Goal: Task Accomplishment & Management: Complete application form

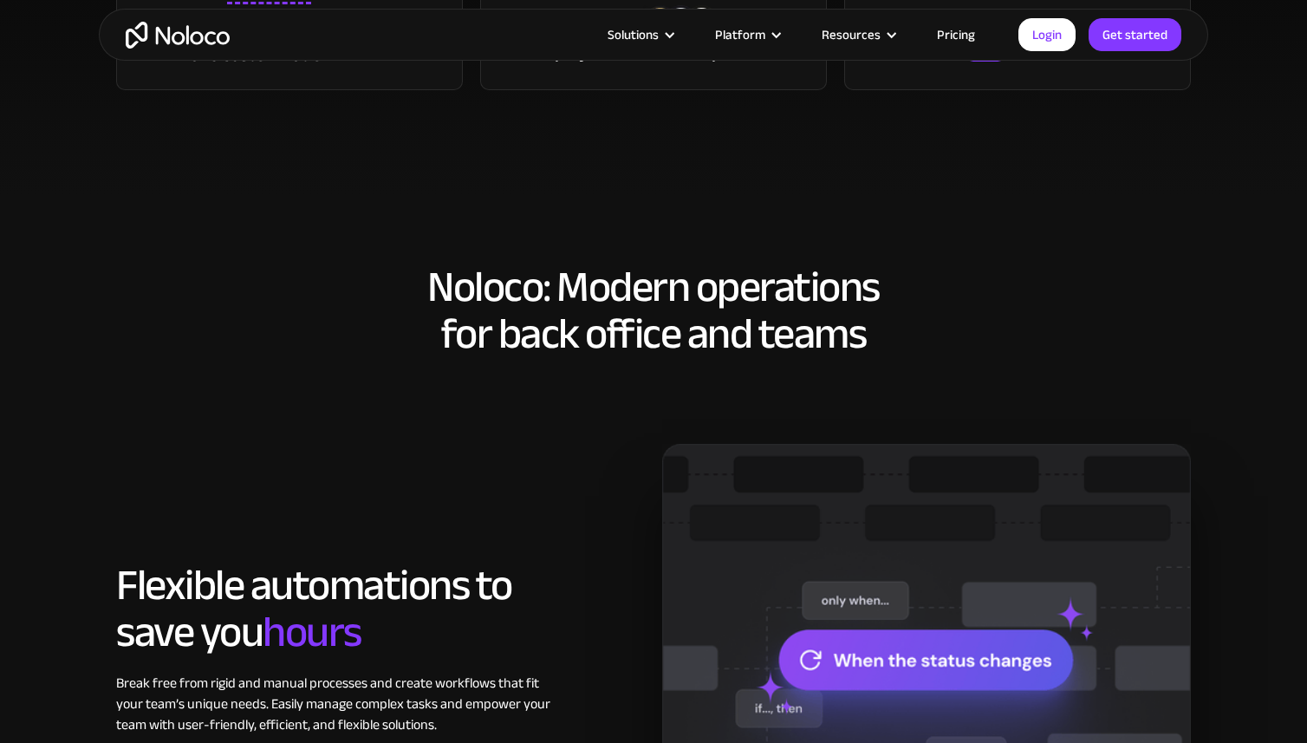
scroll to position [827, 0]
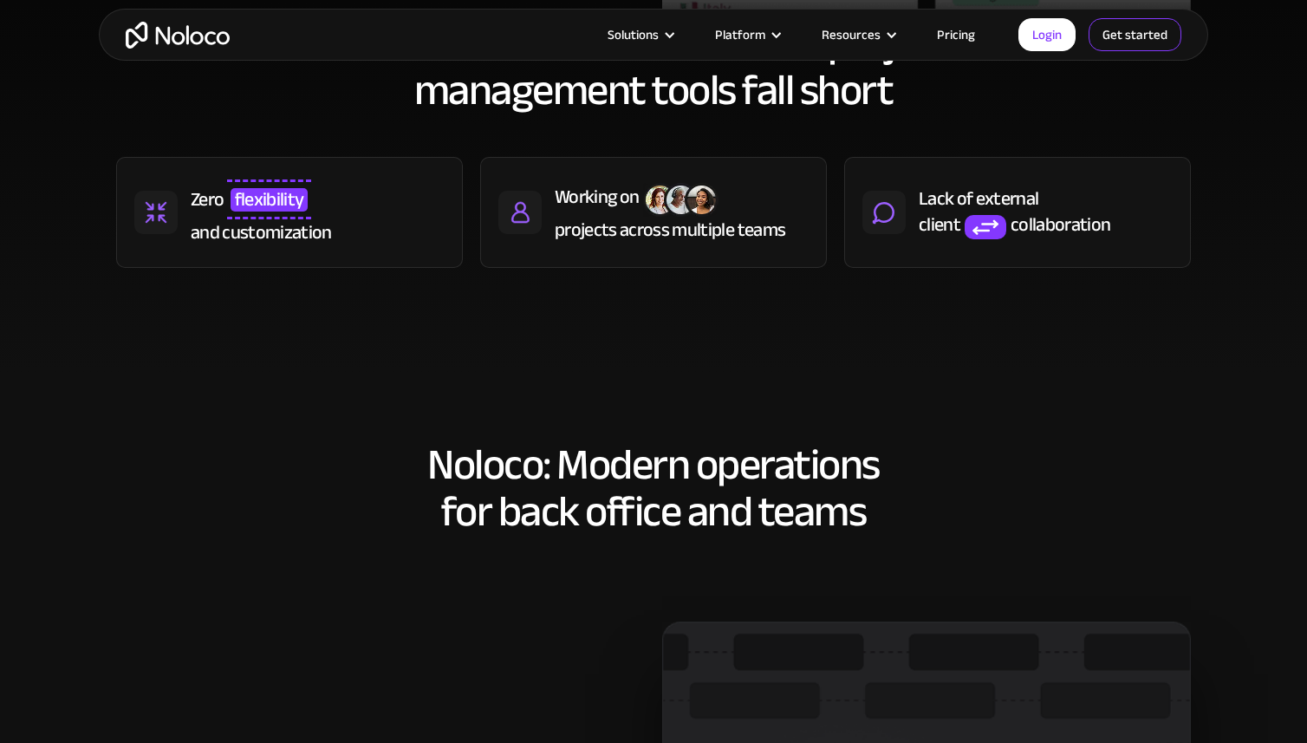
click at [1118, 34] on link "Get started" at bounding box center [1135, 34] width 93 height 33
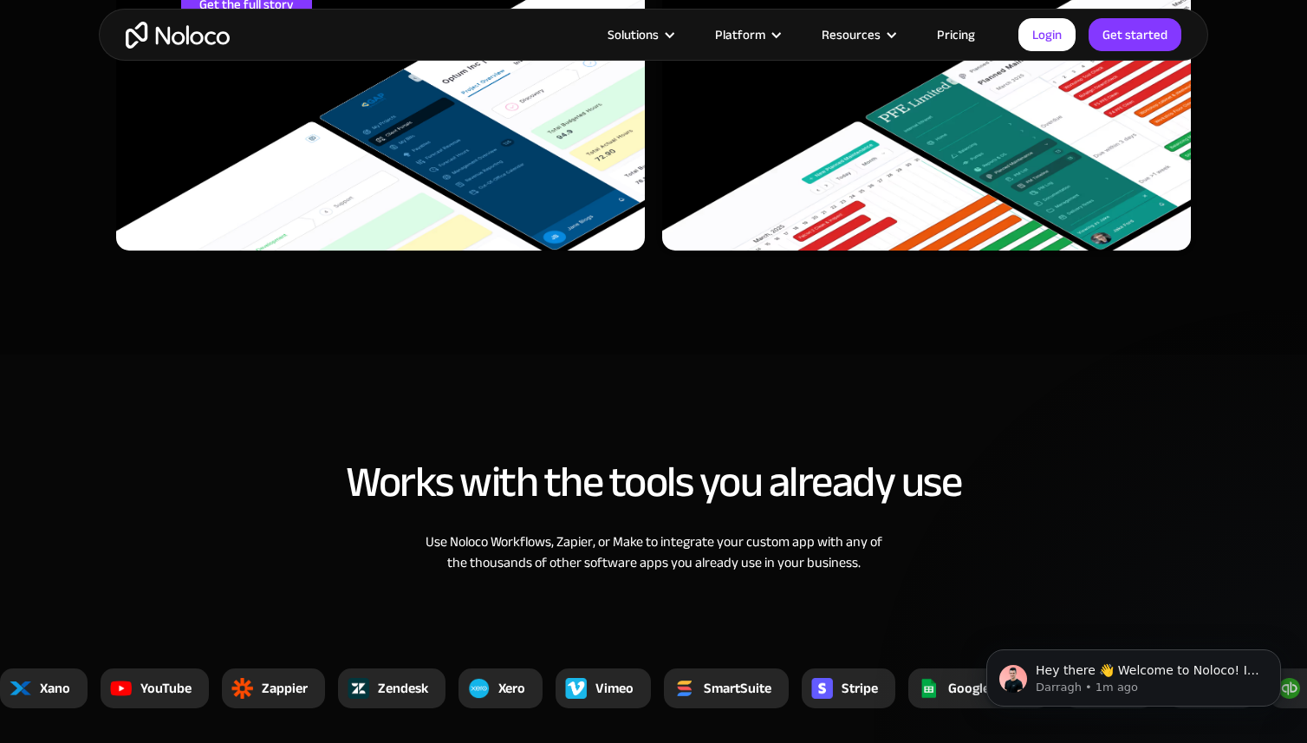
scroll to position [5647, 0]
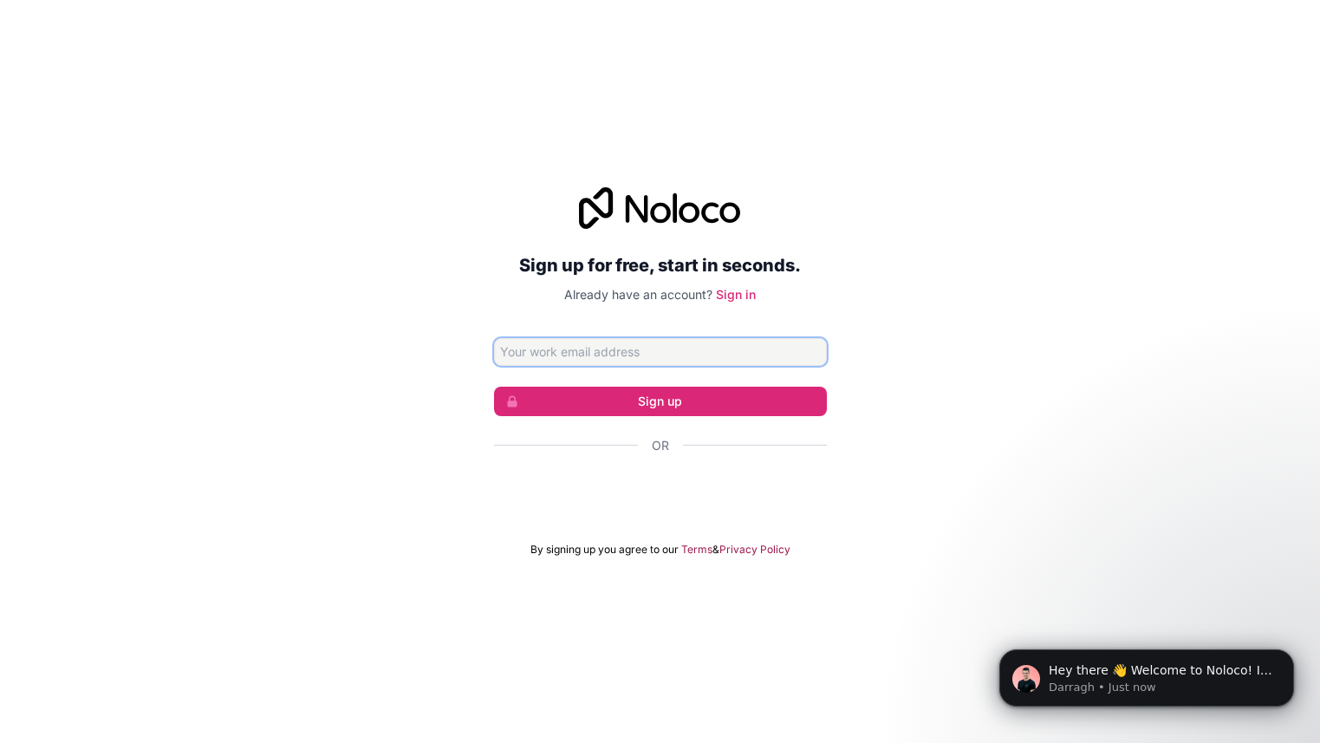
click at [582, 343] on input "Email address" at bounding box center [660, 352] width 333 height 28
paste input "[EMAIL_ADDRESS][DOMAIN_NAME]"
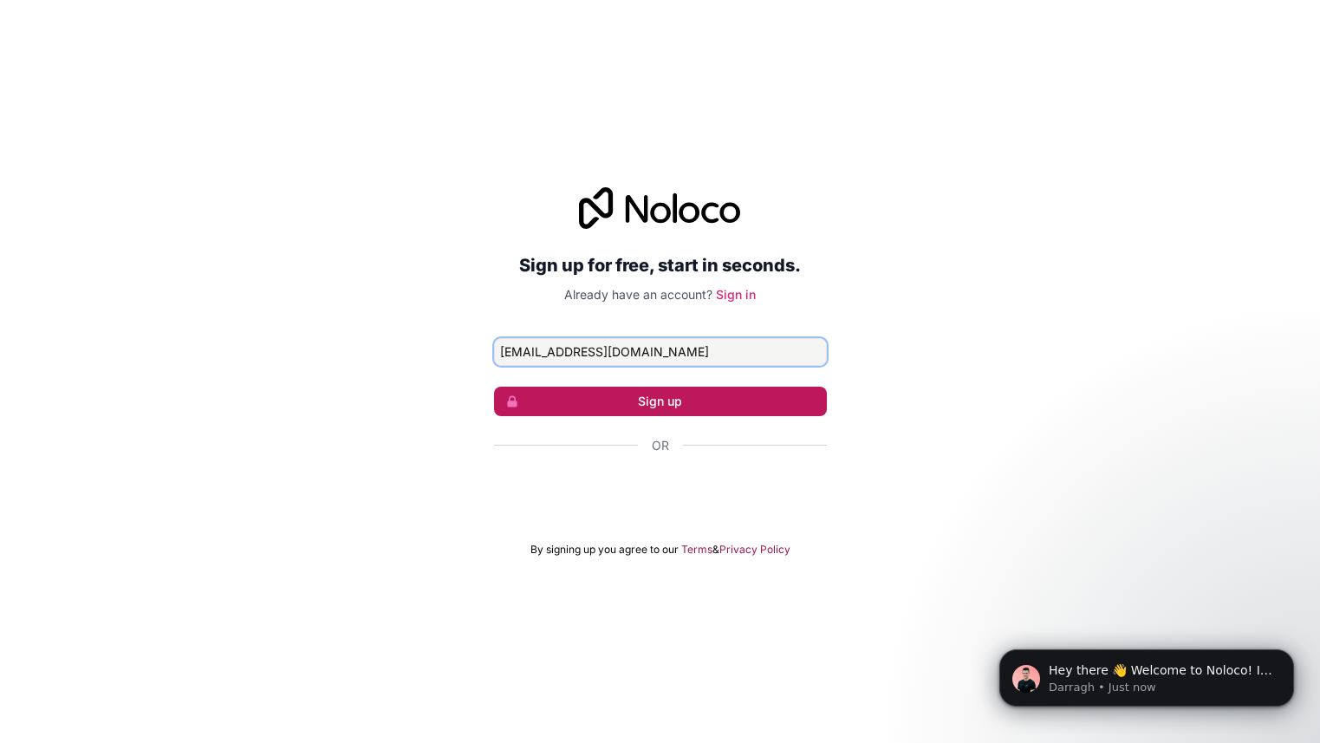
type input "[EMAIL_ADDRESS][DOMAIN_NAME]"
click at [709, 411] on button "Sign up" at bounding box center [660, 401] width 333 height 29
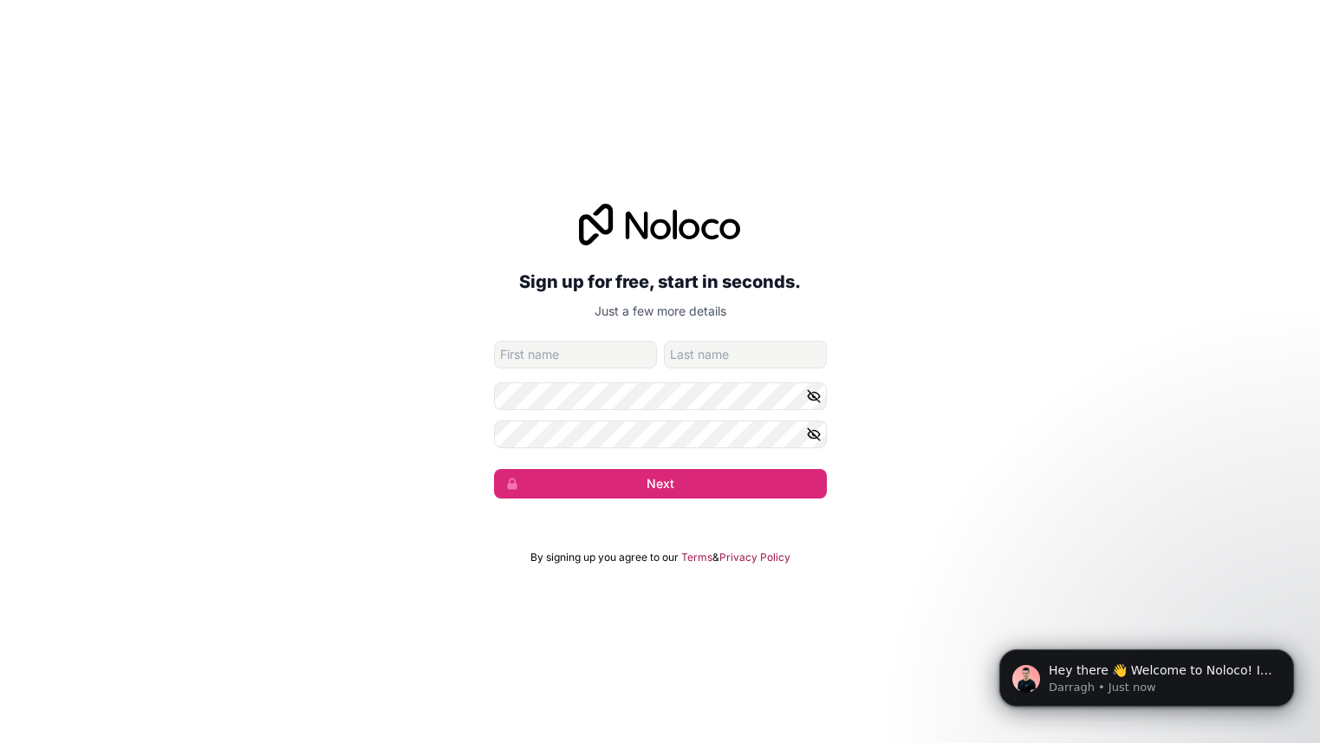
click at [593, 366] on input "given-name" at bounding box center [575, 355] width 163 height 28
type input "Maxcoin"
type input "Developer"
click at [809, 434] on icon "button" at bounding box center [814, 434] width 12 height 8
click at [420, 424] on div "Sign up for free, start in seconds. Just a few more details [EMAIL_ADDRESS][DOM…" at bounding box center [660, 350] width 1320 height 343
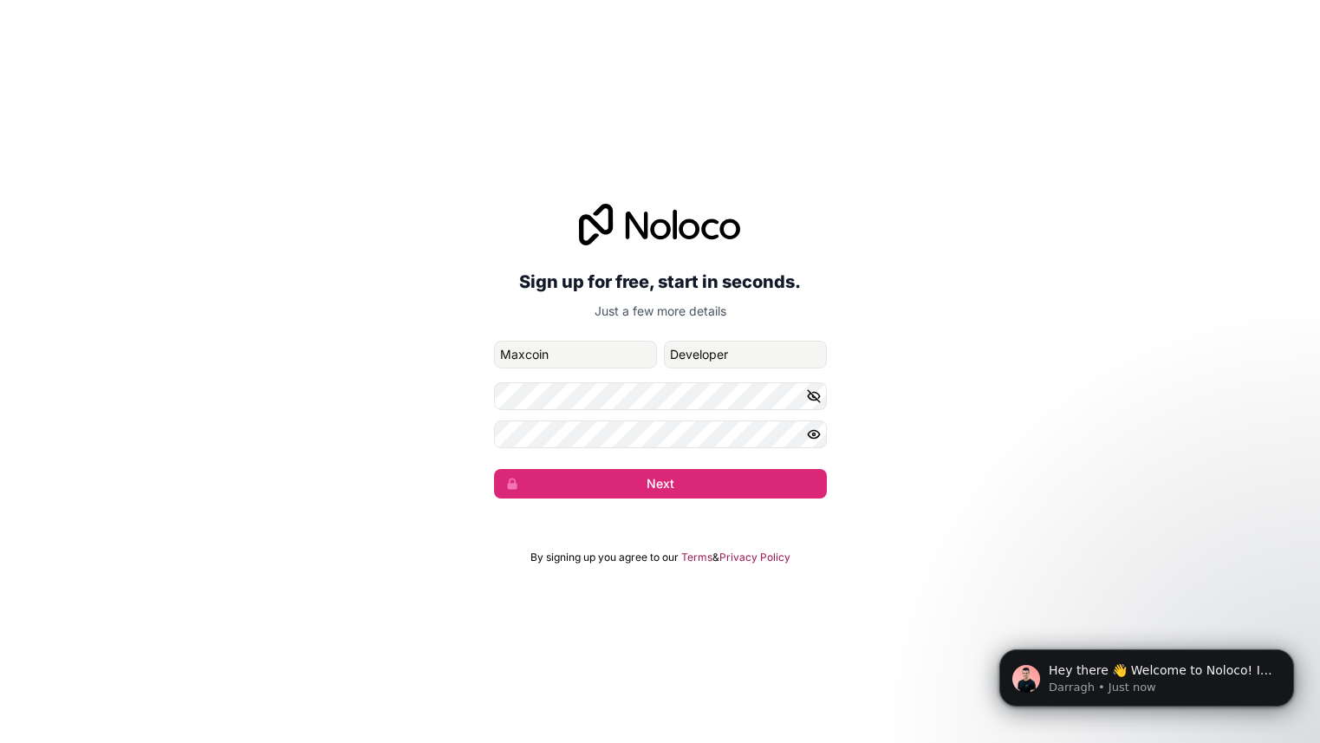
click at [812, 396] on icon "button" at bounding box center [813, 395] width 3 height 3
click at [327, 385] on div "Sign up for free, start in seconds. Just a few more details [EMAIL_ADDRESS][DOM…" at bounding box center [660, 350] width 1320 height 343
click at [629, 480] on button "Next" at bounding box center [660, 483] width 333 height 29
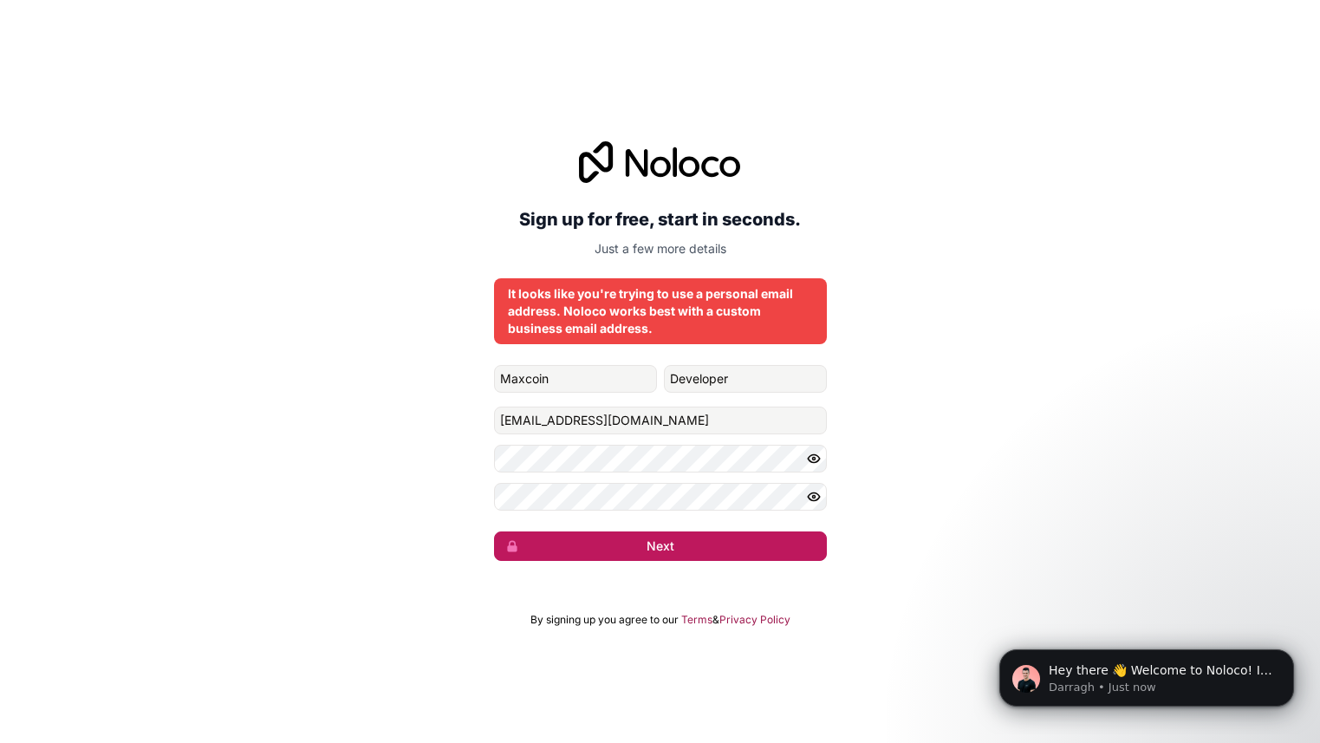
click at [709, 543] on button "Next" at bounding box center [660, 545] width 333 height 29
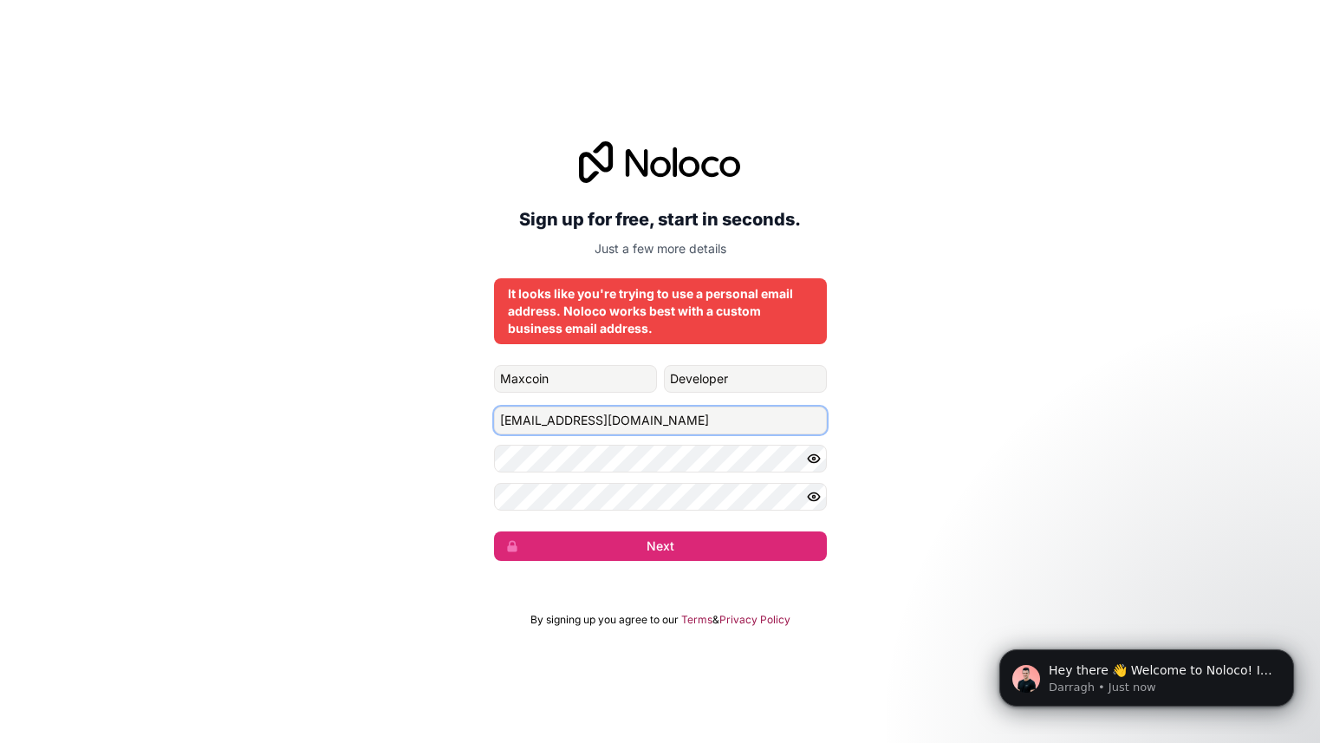
click at [678, 423] on input "[EMAIL_ADDRESS][DOMAIN_NAME]" at bounding box center [660, 420] width 333 height 28
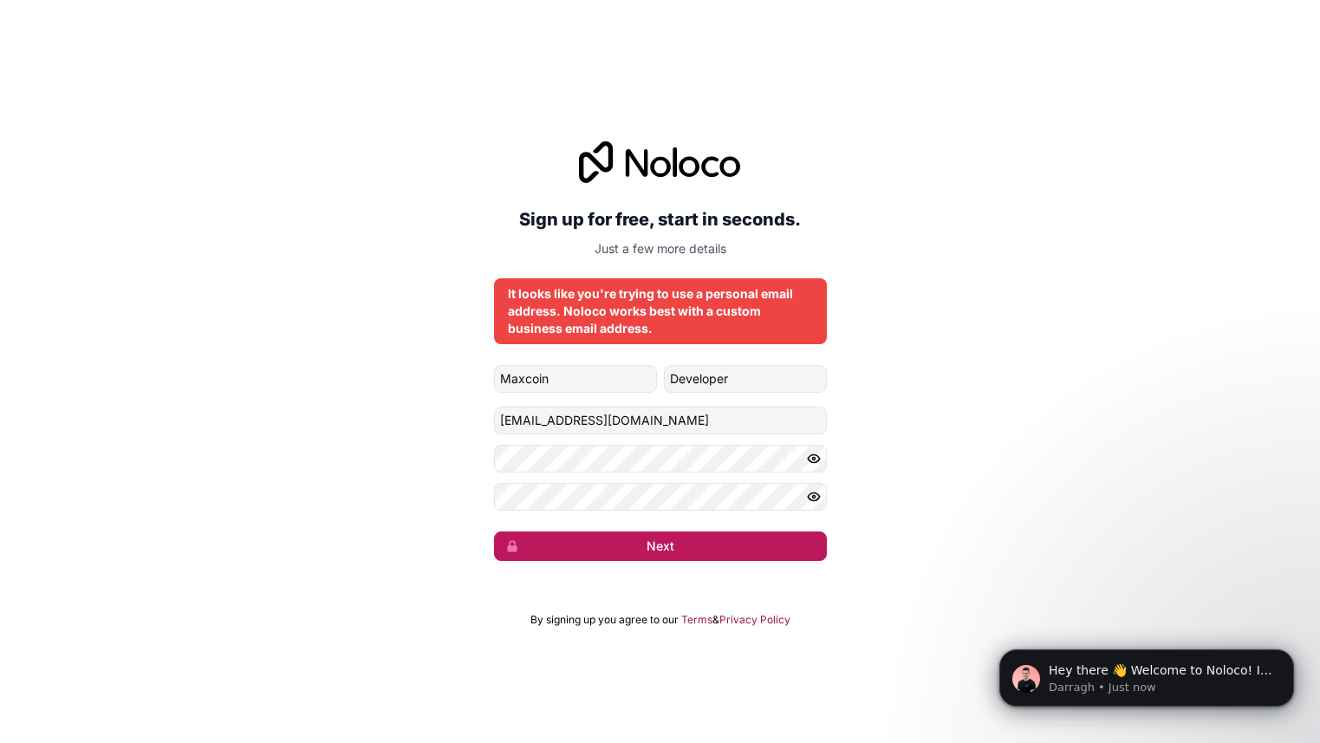
click at [686, 543] on button "Next" at bounding box center [660, 545] width 333 height 29
click at [676, 307] on div "It looks like you're trying to use a personal email address. Noloco works best …" at bounding box center [660, 311] width 305 height 52
click at [548, 300] on div "It looks like you're trying to use a personal email address. Noloco works best …" at bounding box center [660, 311] width 305 height 52
click at [532, 298] on div "It looks like you're trying to use a personal email address. Noloco works best …" at bounding box center [660, 311] width 305 height 52
click at [506, 549] on icon "submit" at bounding box center [512, 546] width 14 height 14
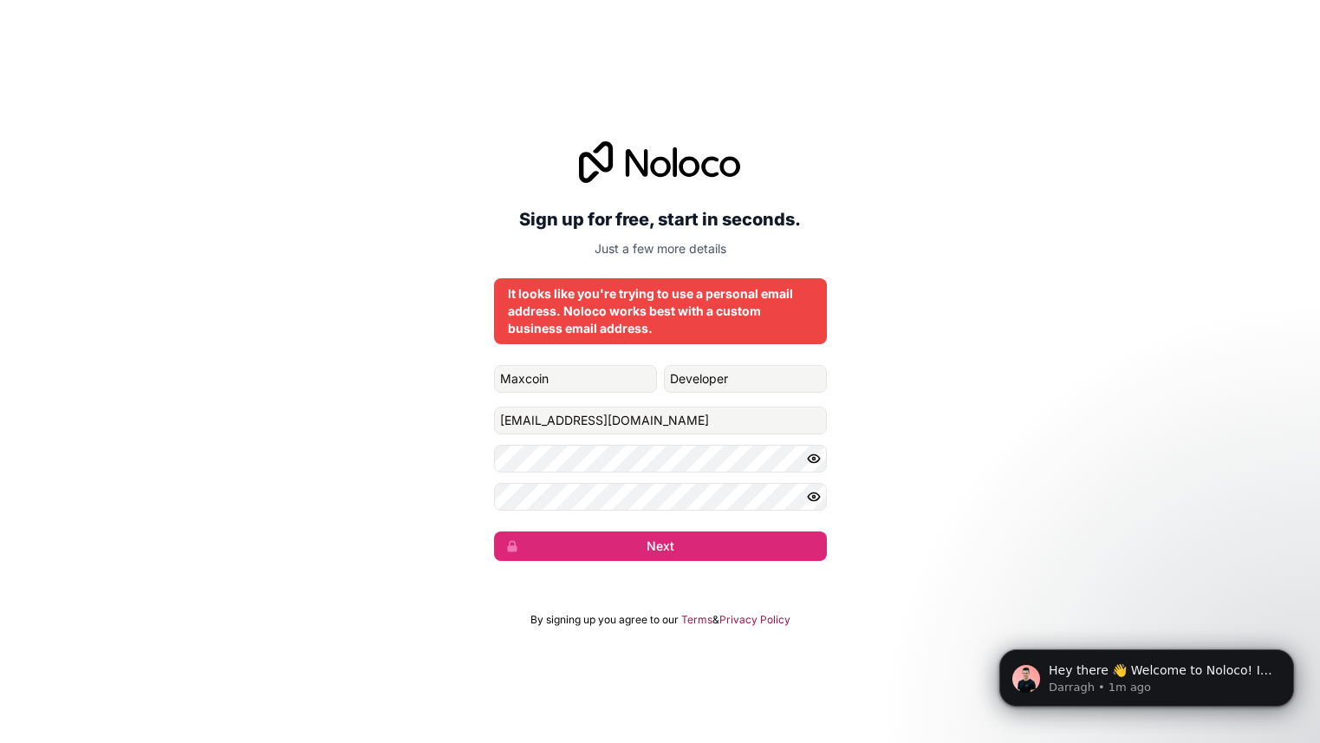
click at [688, 318] on div "It looks like you're trying to use a personal email address. Noloco works best …" at bounding box center [660, 311] width 305 height 52
